Goal: Transaction & Acquisition: Purchase product/service

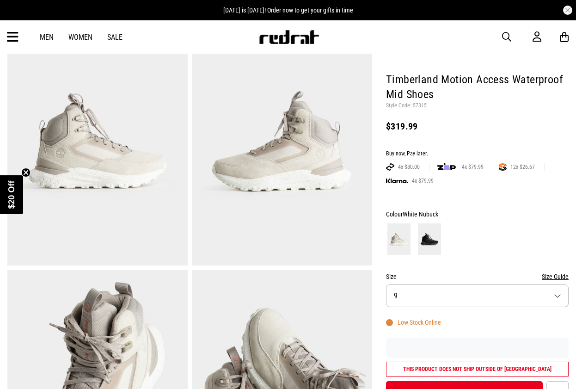
click at [403, 284] on button "Size 9" at bounding box center [477, 295] width 183 height 23
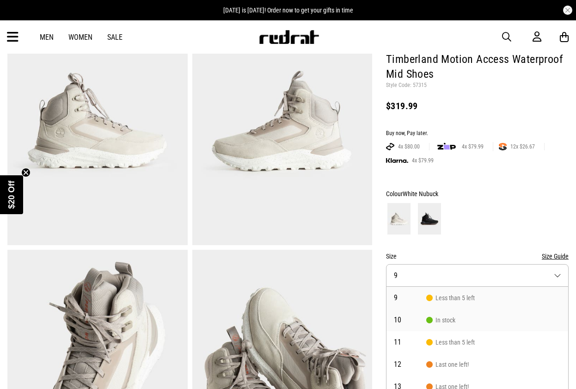
click at [400, 316] on span "10" at bounding box center [410, 319] width 32 height 7
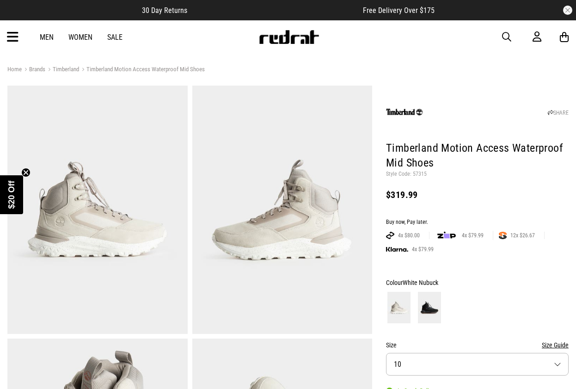
scroll to position [0, 0]
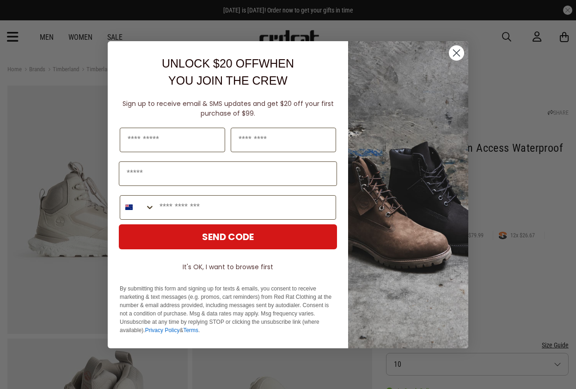
click at [459, 52] on circle "Close dialog" at bounding box center [456, 52] width 15 height 15
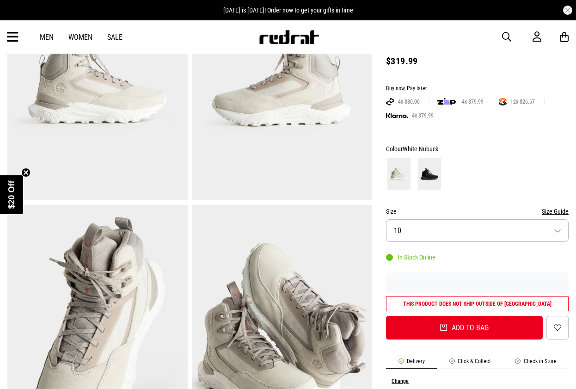
scroll to position [134, 0]
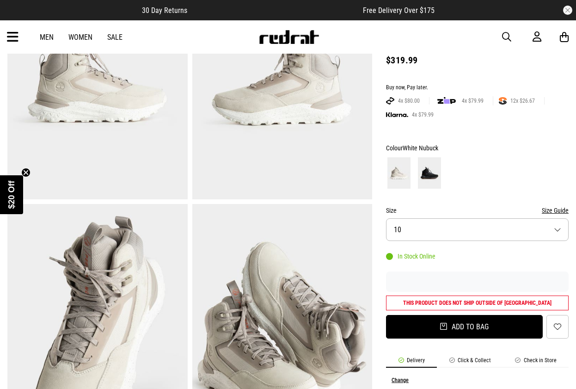
click at [429, 318] on button "Add to bag" at bounding box center [464, 327] width 157 height 24
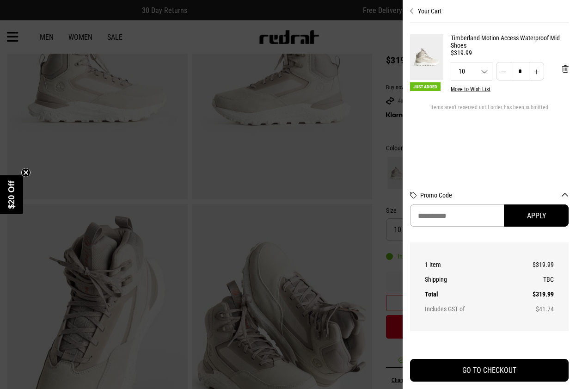
click at [371, 36] on div at bounding box center [288, 194] width 576 height 389
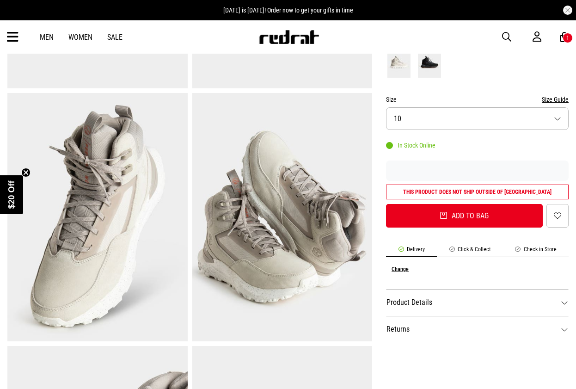
scroll to position [274, 0]
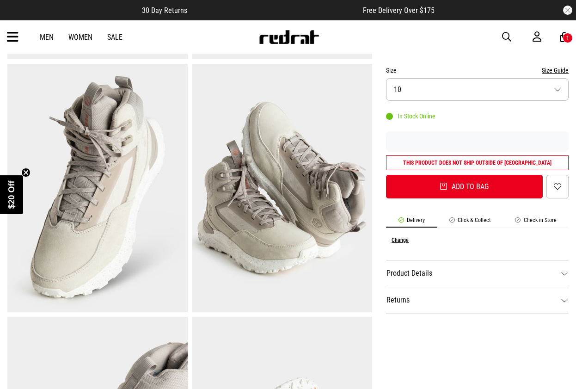
click at [536, 217] on li "Check in Store" at bounding box center [536, 222] width 66 height 11
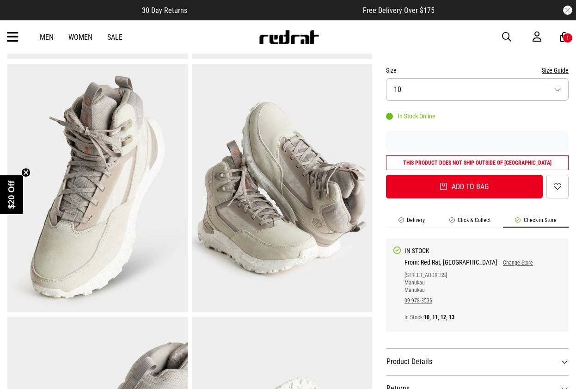
click at [107, 184] on img at bounding box center [97, 188] width 180 height 248
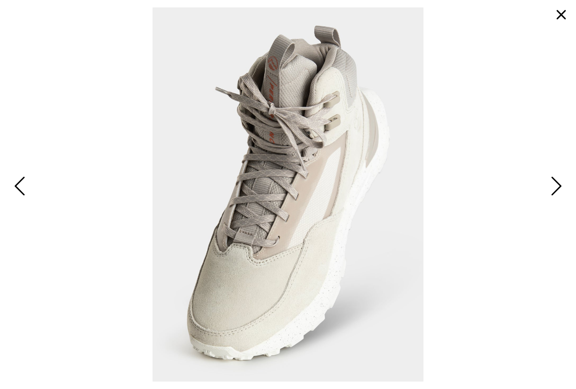
click at [554, 184] on span "Next" at bounding box center [555, 186] width 14 height 27
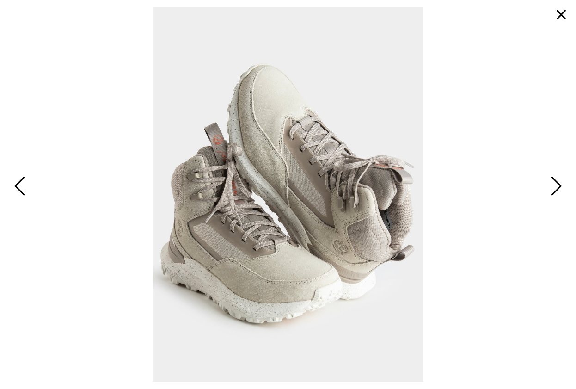
click at [554, 184] on span "Next" at bounding box center [555, 186] width 14 height 27
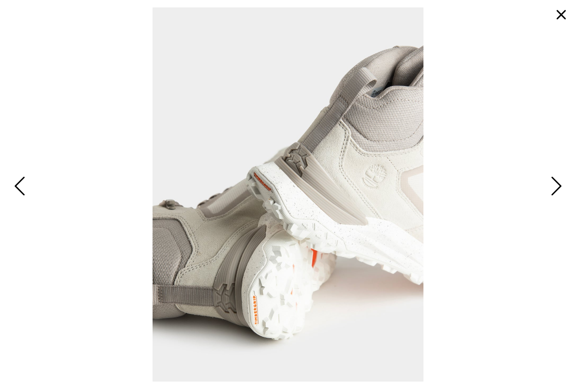
click at [554, 184] on span "Next" at bounding box center [555, 186] width 14 height 27
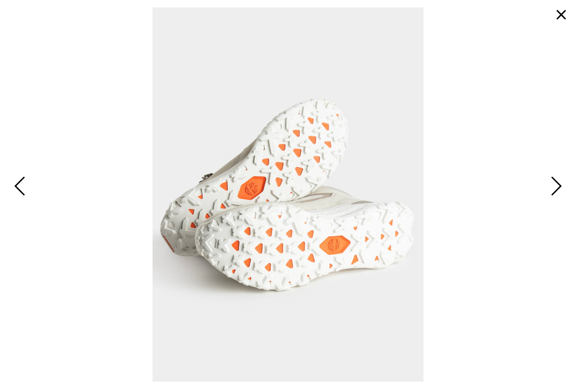
click at [554, 184] on span "Next" at bounding box center [555, 186] width 14 height 27
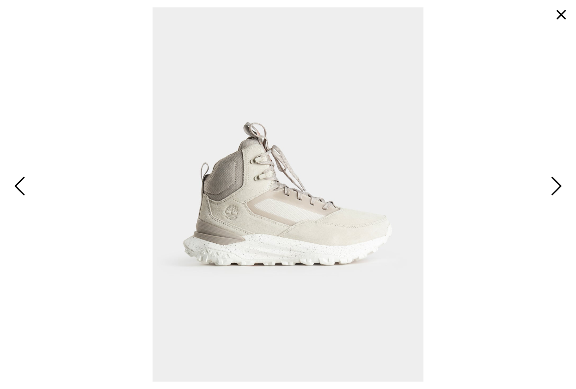
click at [554, 184] on span "Next" at bounding box center [555, 186] width 14 height 27
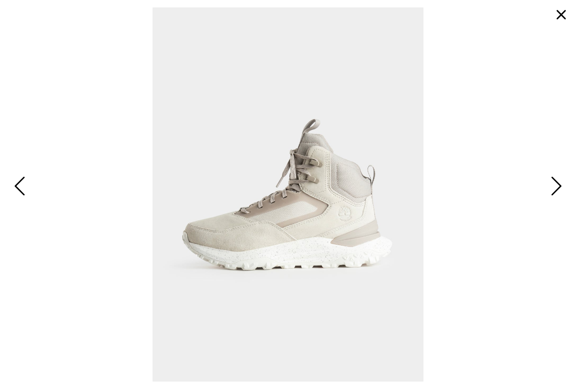
click at [554, 184] on span "Next" at bounding box center [555, 186] width 14 height 27
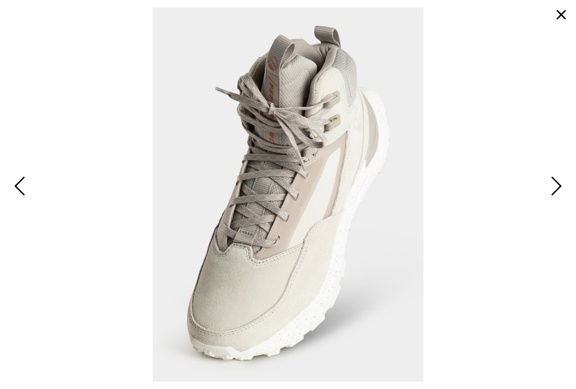
click at [554, 184] on span "Next" at bounding box center [555, 186] width 14 height 27
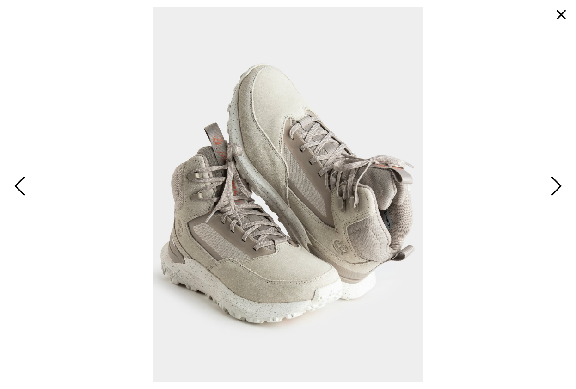
click at [554, 184] on span "Next" at bounding box center [555, 186] width 14 height 27
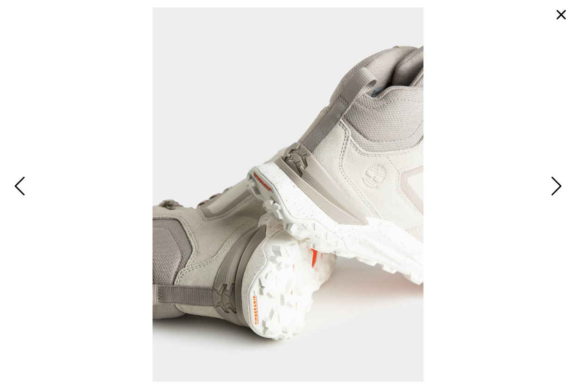
click at [554, 184] on span "Next" at bounding box center [555, 186] width 14 height 27
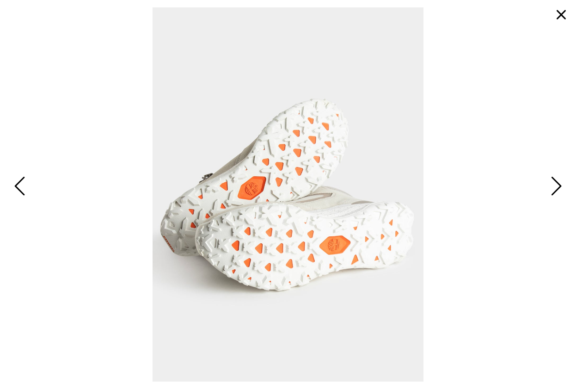
click at [554, 184] on span "Next" at bounding box center [555, 186] width 14 height 27
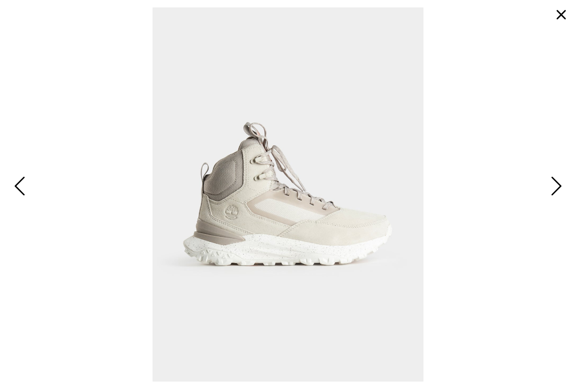
click at [559, 16] on button "button" at bounding box center [561, 15] width 22 height 22
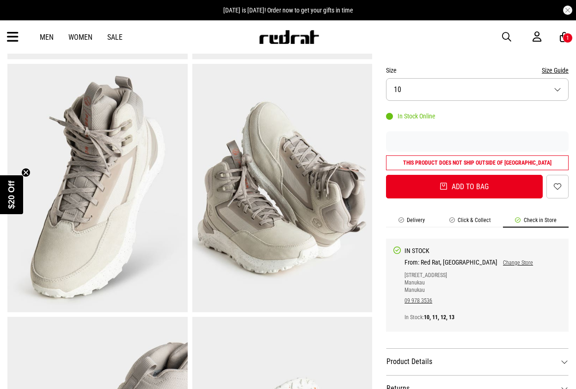
click at [372, 36] on div "Men Women Sale Sign in New Back Footwear Back Mens Back Womens Back Youth & Kid…" at bounding box center [288, 36] width 576 height 33
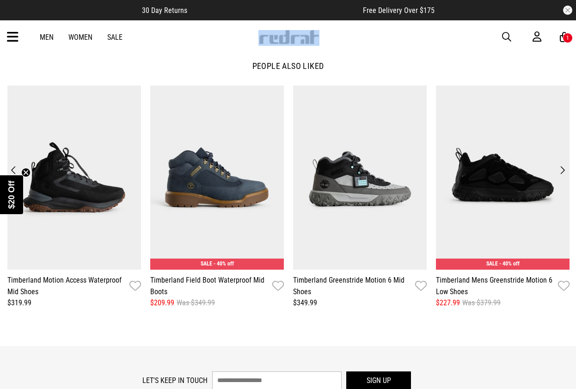
scroll to position [1047, 0]
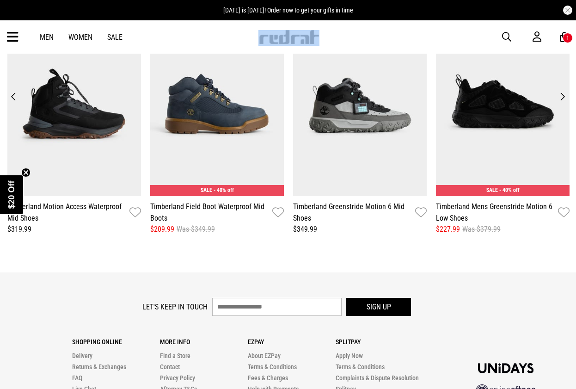
click at [560, 99] on button "Next" at bounding box center [562, 96] width 12 height 13
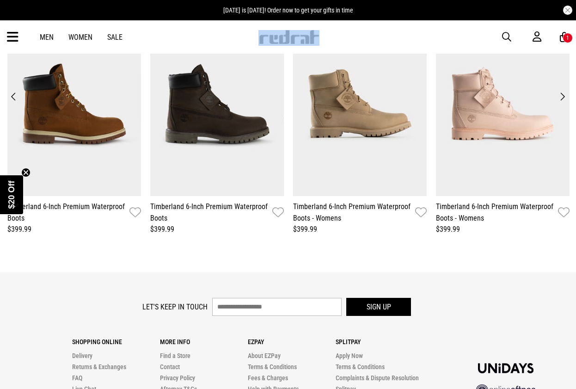
click at [560, 99] on button "Next" at bounding box center [562, 96] width 12 height 13
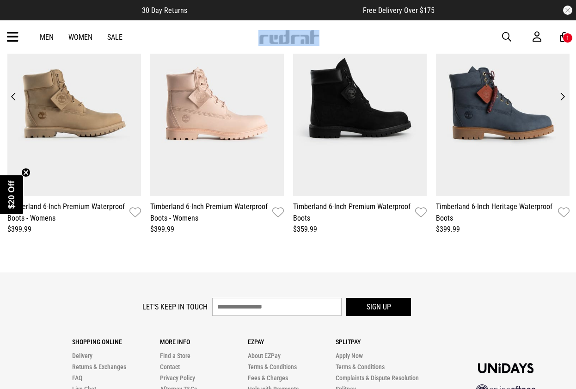
click at [560, 99] on button "Next" at bounding box center [562, 96] width 12 height 13
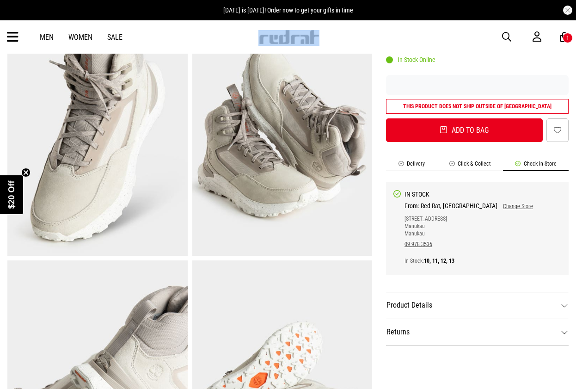
scroll to position [332, 0]
